Goal: Task Accomplishment & Management: Manage account settings

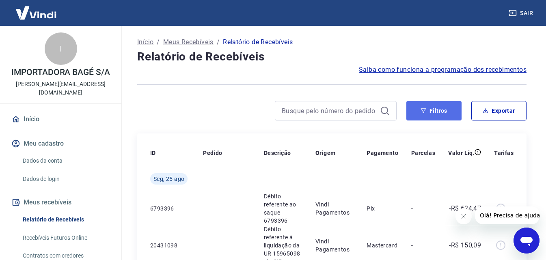
click at [430, 113] on button "Filtros" at bounding box center [434, 110] width 55 height 19
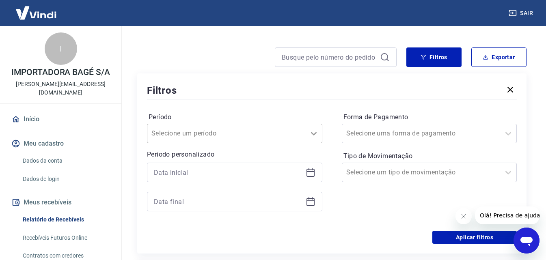
click at [317, 143] on div "Selecione um período" at bounding box center [234, 133] width 175 height 19
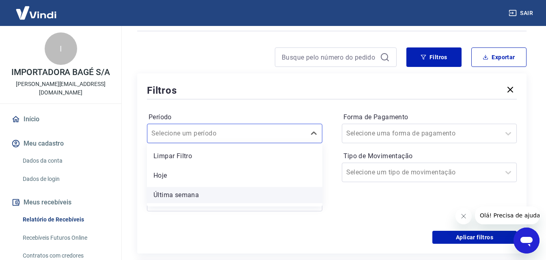
scroll to position [58, 0]
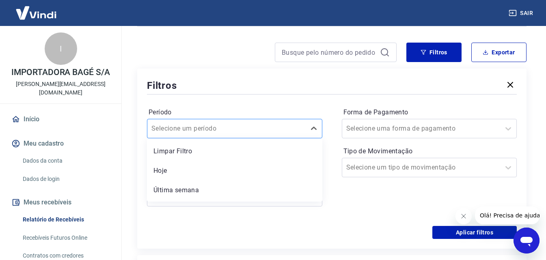
click at [282, 129] on div at bounding box center [227, 128] width 150 height 11
click at [28, 110] on link "Início" at bounding box center [61, 119] width 102 height 18
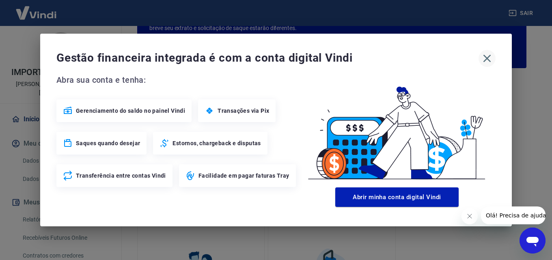
click at [491, 56] on icon "button" at bounding box center [487, 58] width 13 height 13
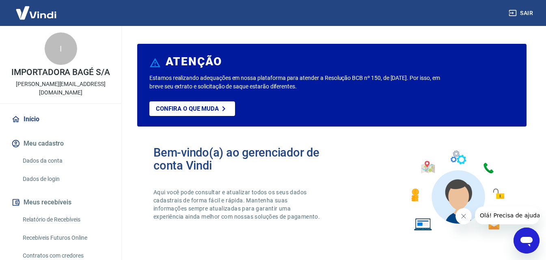
click at [14, 115] on icon at bounding box center [15, 119] width 9 height 9
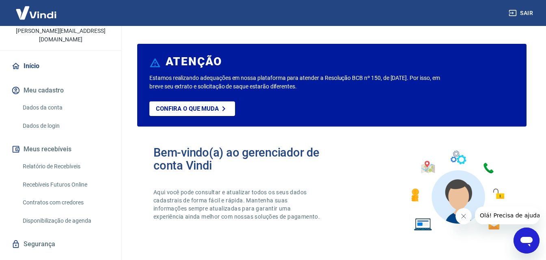
scroll to position [62, 0]
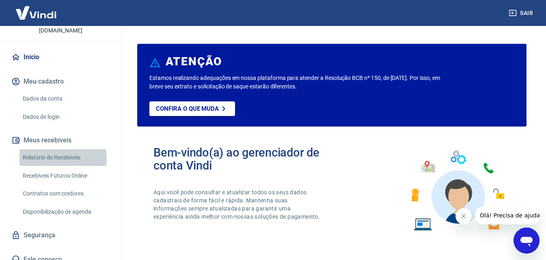
click at [57, 150] on link "Relatório de Recebíveis" at bounding box center [65, 157] width 92 height 17
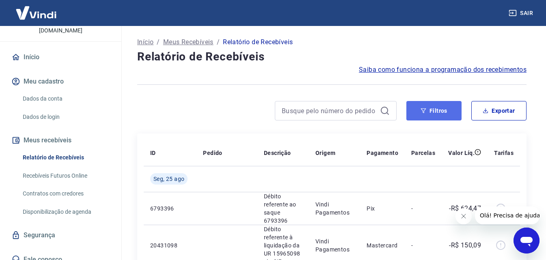
click at [434, 106] on button "Filtros" at bounding box center [434, 110] width 55 height 19
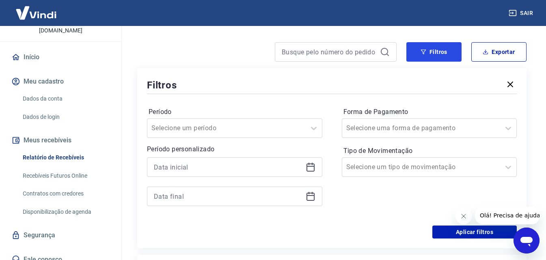
scroll to position [41, 0]
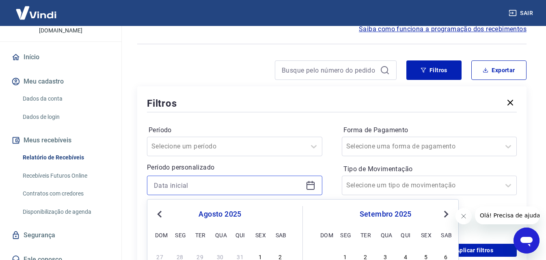
click at [283, 188] on input at bounding box center [228, 186] width 149 height 12
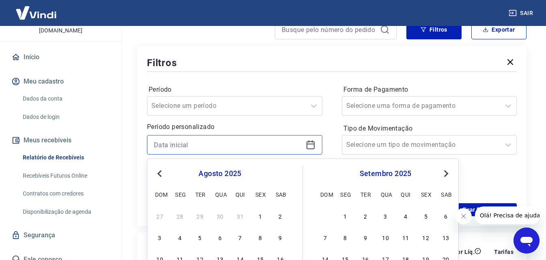
scroll to position [122, 0]
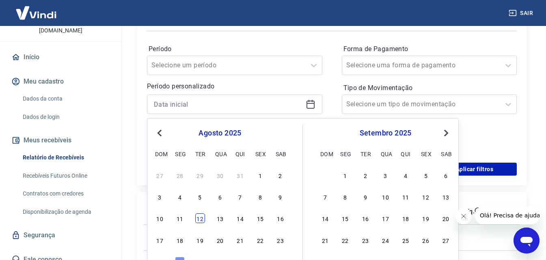
click at [200, 218] on div "12" at bounding box center [200, 219] width 10 height 10
type input "[DATE]"
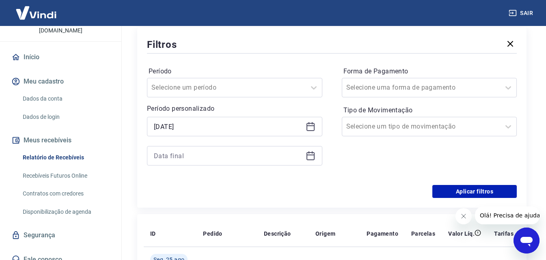
scroll to position [81, 0]
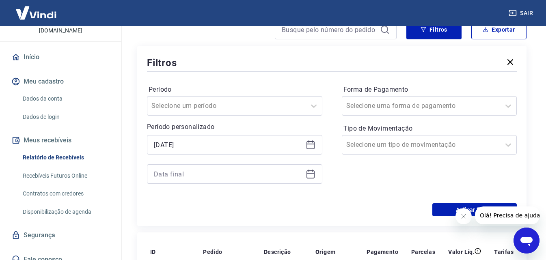
click at [310, 175] on icon at bounding box center [311, 174] width 10 height 10
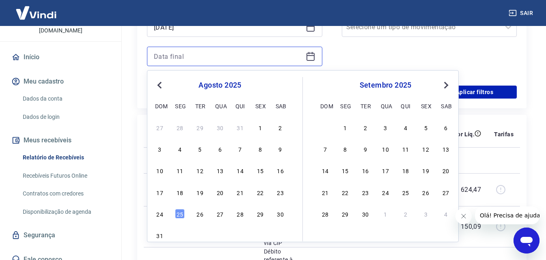
scroll to position [203, 0]
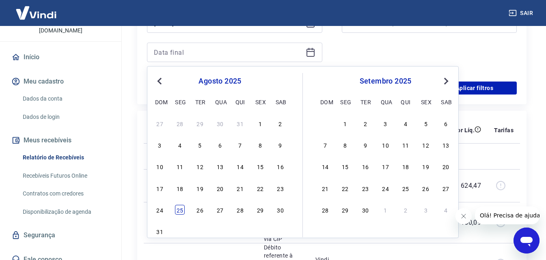
click at [178, 209] on div "25" at bounding box center [180, 210] width 10 height 10
type input "[DATE]"
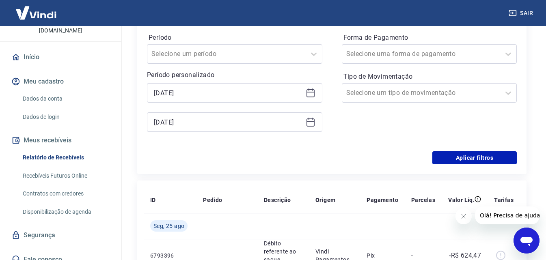
scroll to position [122, 0]
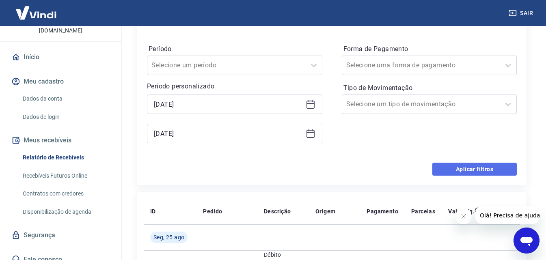
click at [476, 169] on button "Aplicar filtros" at bounding box center [475, 169] width 84 height 13
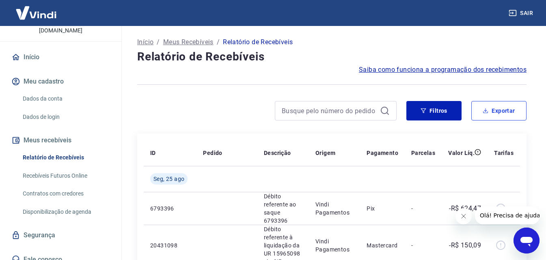
click at [495, 115] on button "Exportar" at bounding box center [499, 110] width 55 height 19
type input "[DATE]"
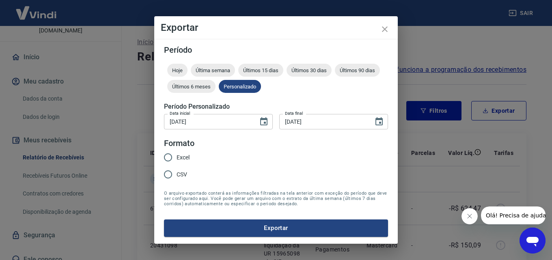
drag, startPoint x: 171, startPoint y: 156, endPoint x: 180, endPoint y: 158, distance: 8.4
click at [176, 156] on input "Excel" at bounding box center [168, 157] width 17 height 17
radio input "true"
drag, startPoint x: 282, startPoint y: 228, endPoint x: 286, endPoint y: 223, distance: 6.3
click at [282, 228] on button "Exportar" at bounding box center [276, 228] width 224 height 17
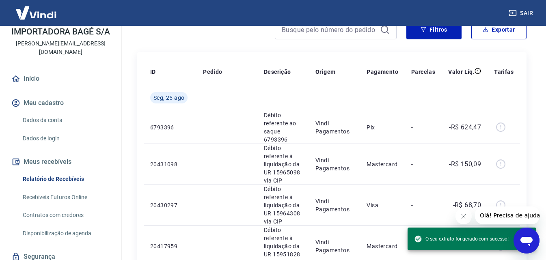
scroll to position [22, 0]
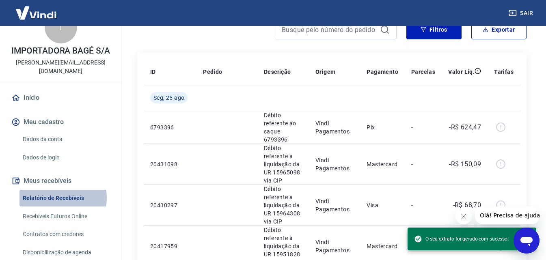
click at [61, 190] on link "Relatório de Recebíveis" at bounding box center [65, 198] width 92 height 17
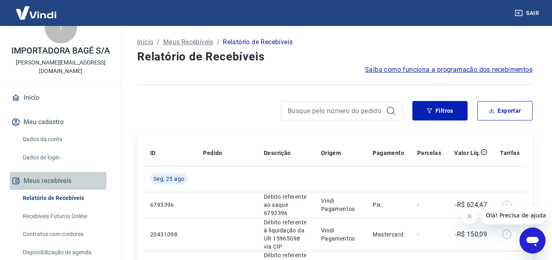
click at [53, 172] on button "Meus recebíveis" at bounding box center [61, 181] width 102 height 18
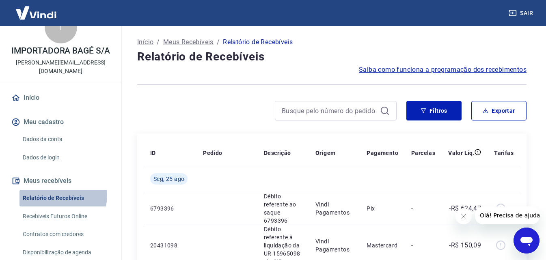
click at [50, 190] on link "Relatório de Recebíveis" at bounding box center [65, 198] width 92 height 17
click at [63, 190] on link "Relatório de Recebíveis" at bounding box center [65, 198] width 92 height 17
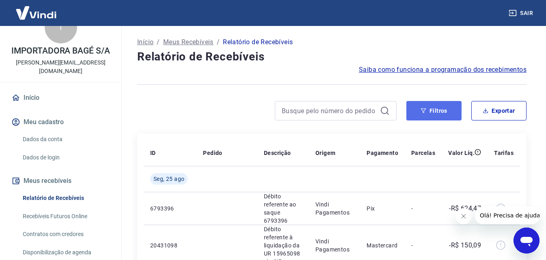
click at [441, 109] on button "Filtros" at bounding box center [434, 110] width 55 height 19
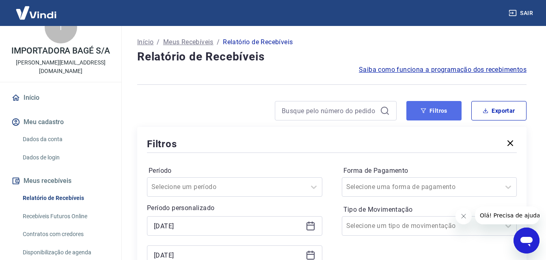
click at [441, 113] on button "Filtros" at bounding box center [434, 110] width 55 height 19
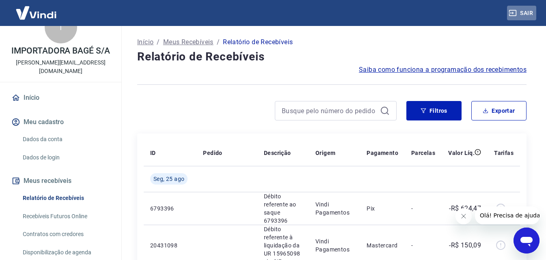
click at [525, 15] on button "Sair" at bounding box center [521, 13] width 29 height 15
